Goal: Transaction & Acquisition: Register for event/course

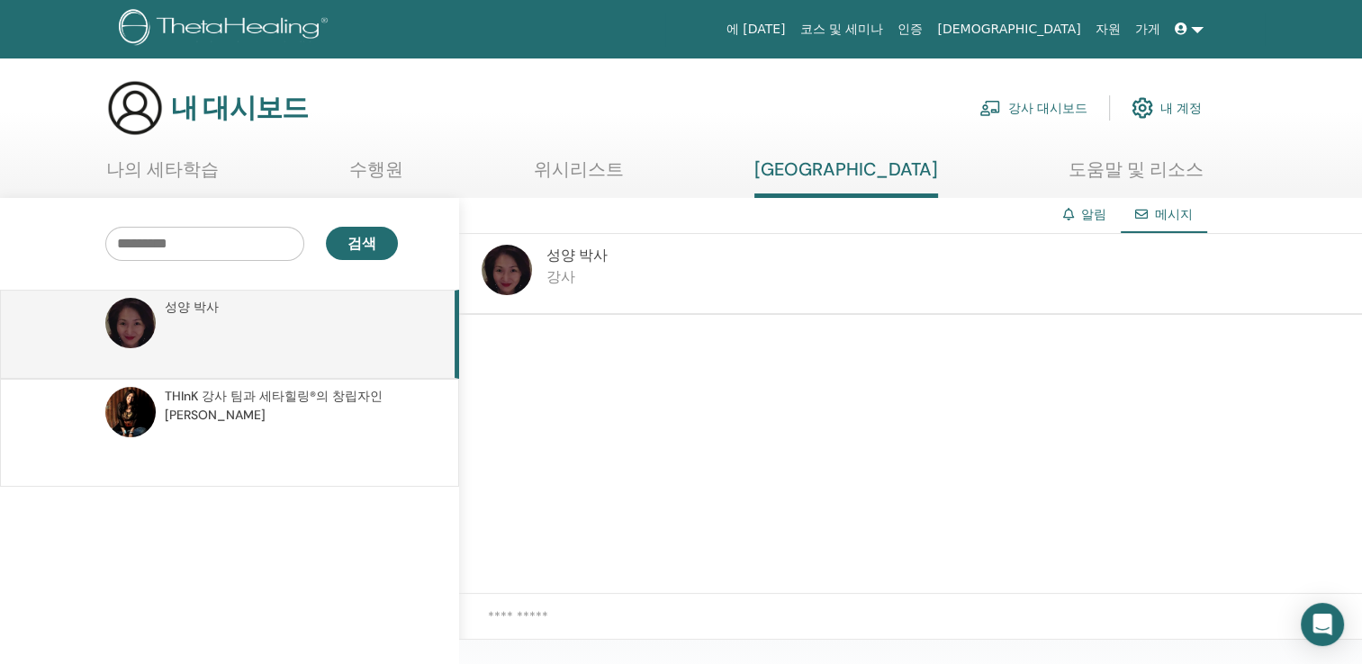
click at [223, 392] on span "THInK 강사 팀과 세타힐링®의 창립자인 [PERSON_NAME]" at bounding box center [293, 406] width 256 height 38
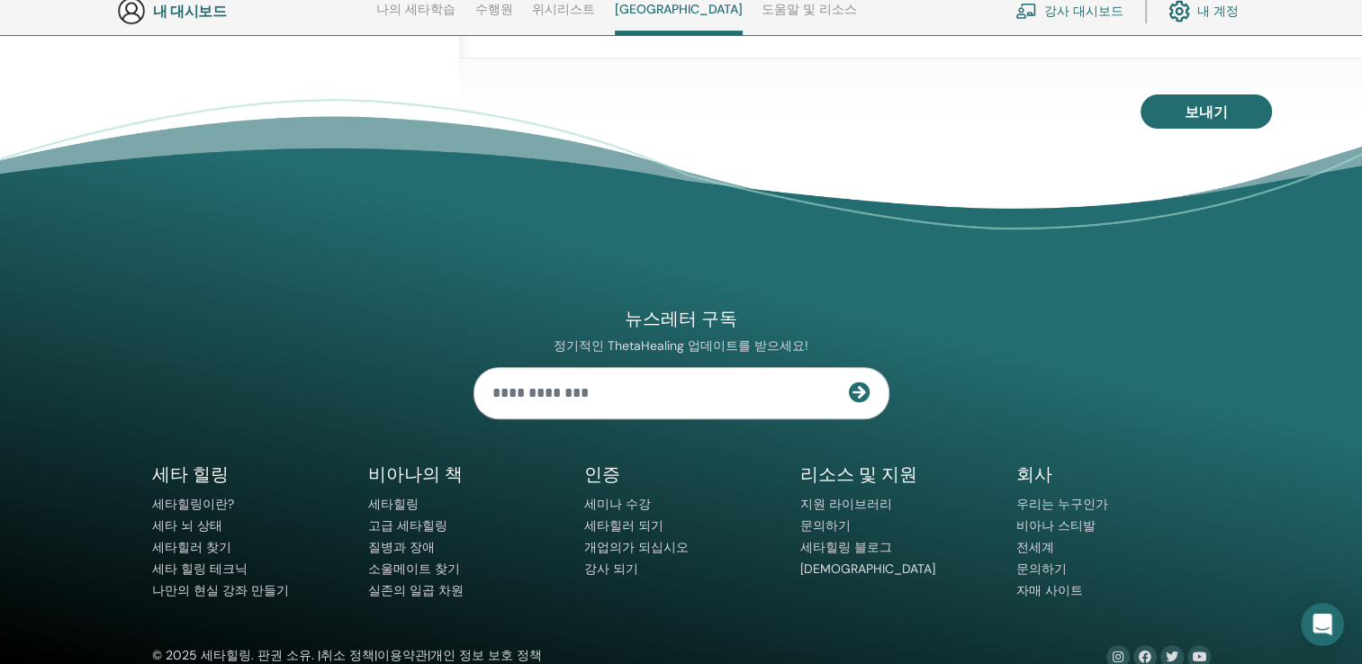
scroll to position [667, 0]
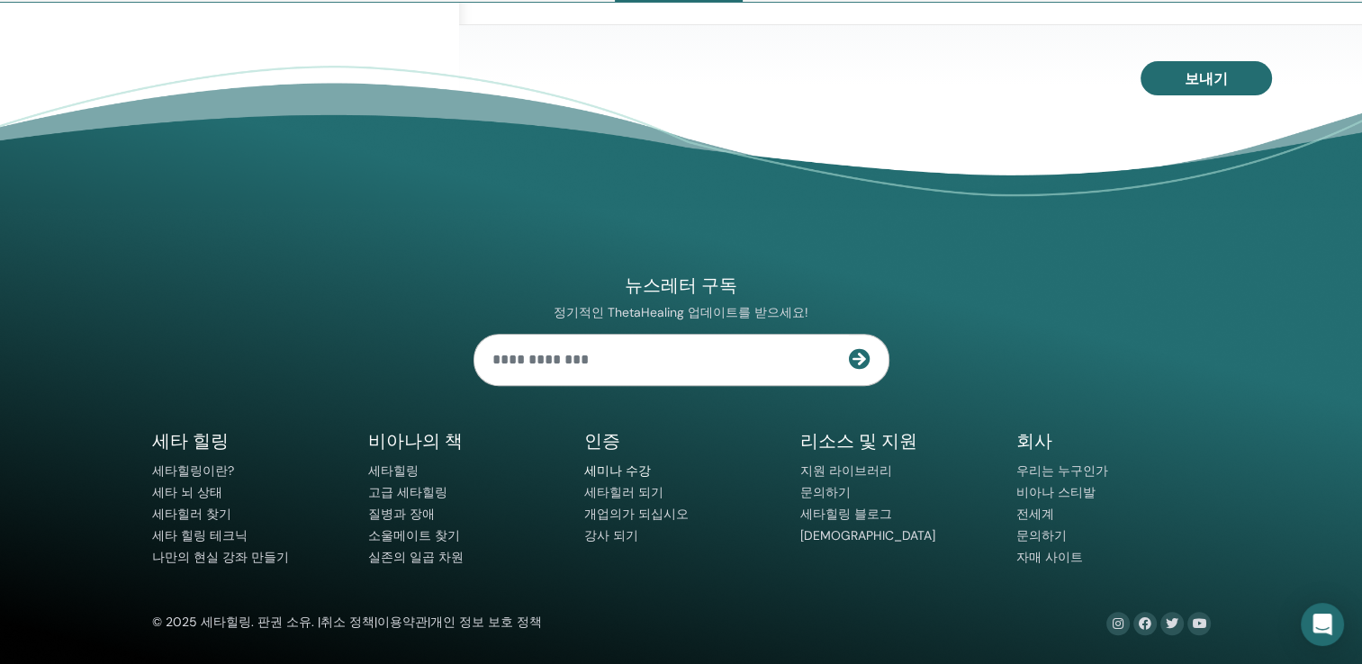
click at [627, 471] on link "세미나 수강" at bounding box center [617, 471] width 67 height 16
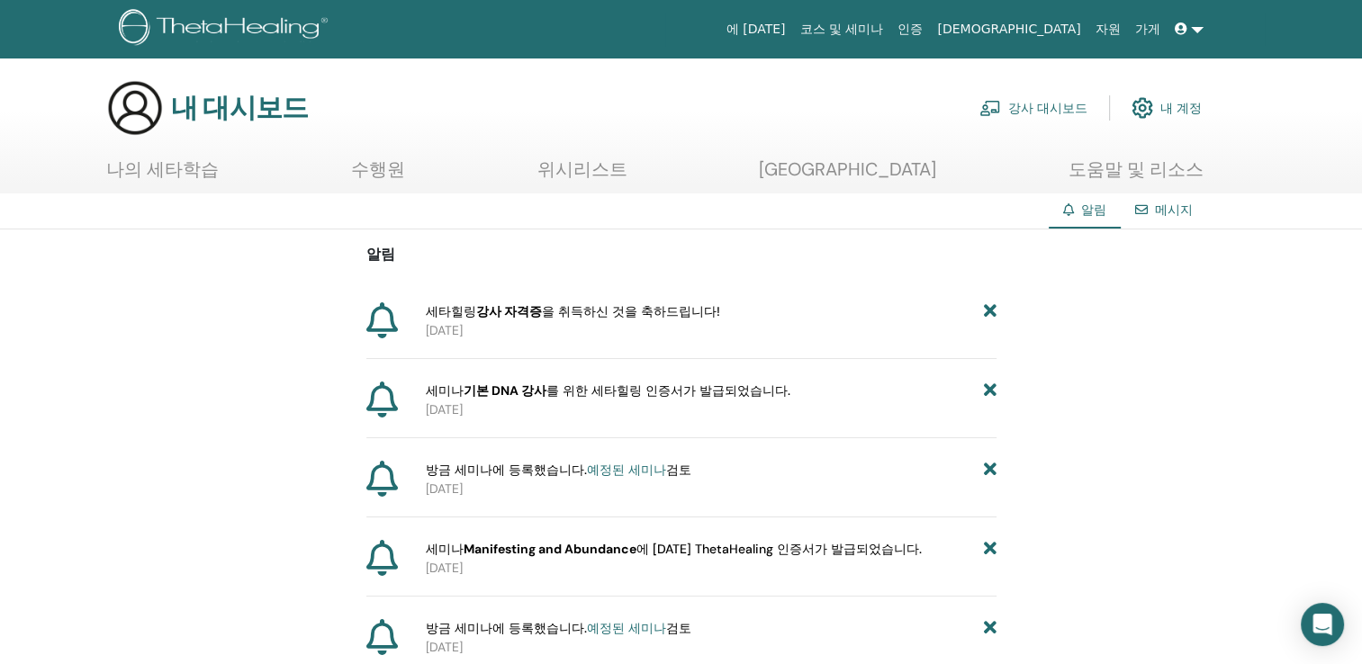
click at [890, 30] on link "코스 및 세미나" at bounding box center [841, 29] width 98 height 33
